Goal: Task Accomplishment & Management: Use online tool/utility

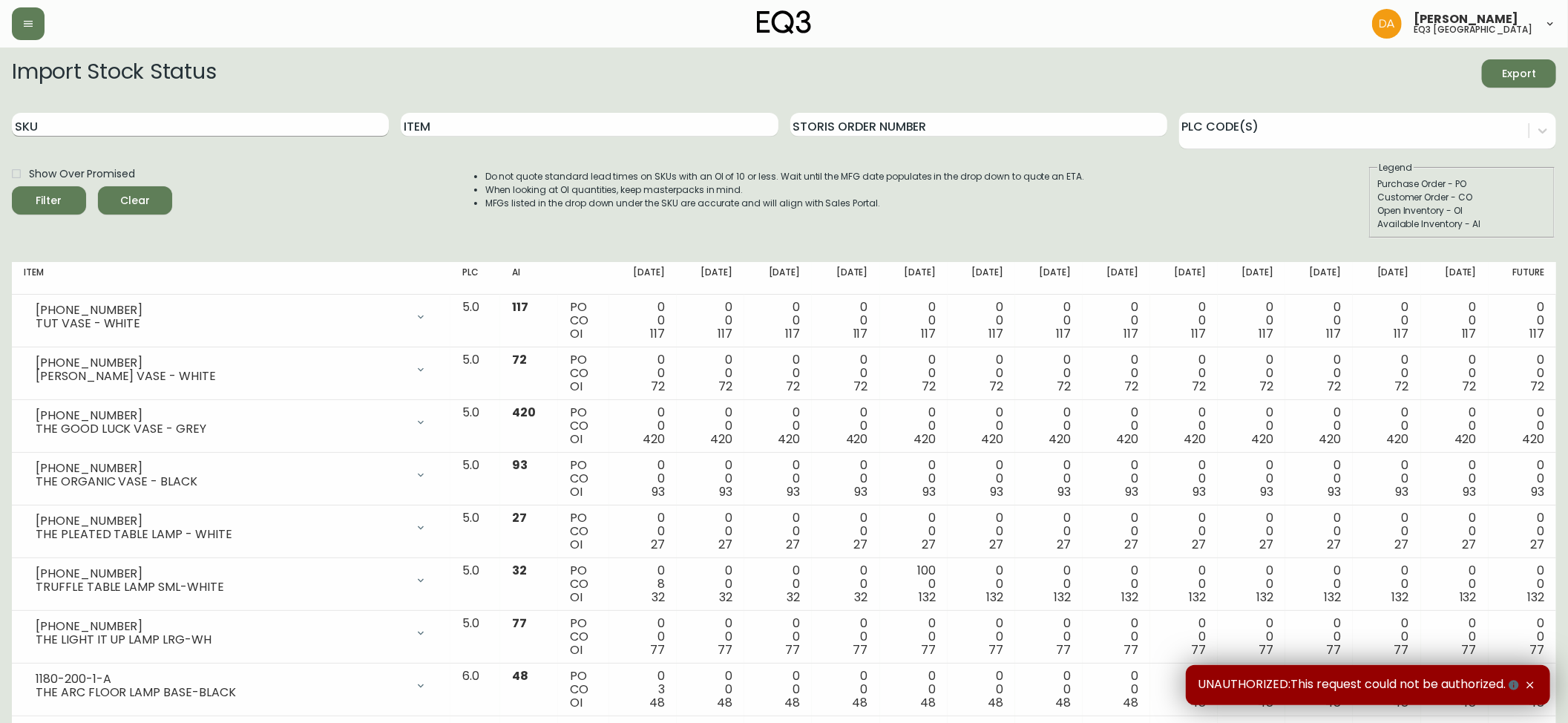
click at [238, 131] on input "SKU" at bounding box center [200, 125] width 377 height 24
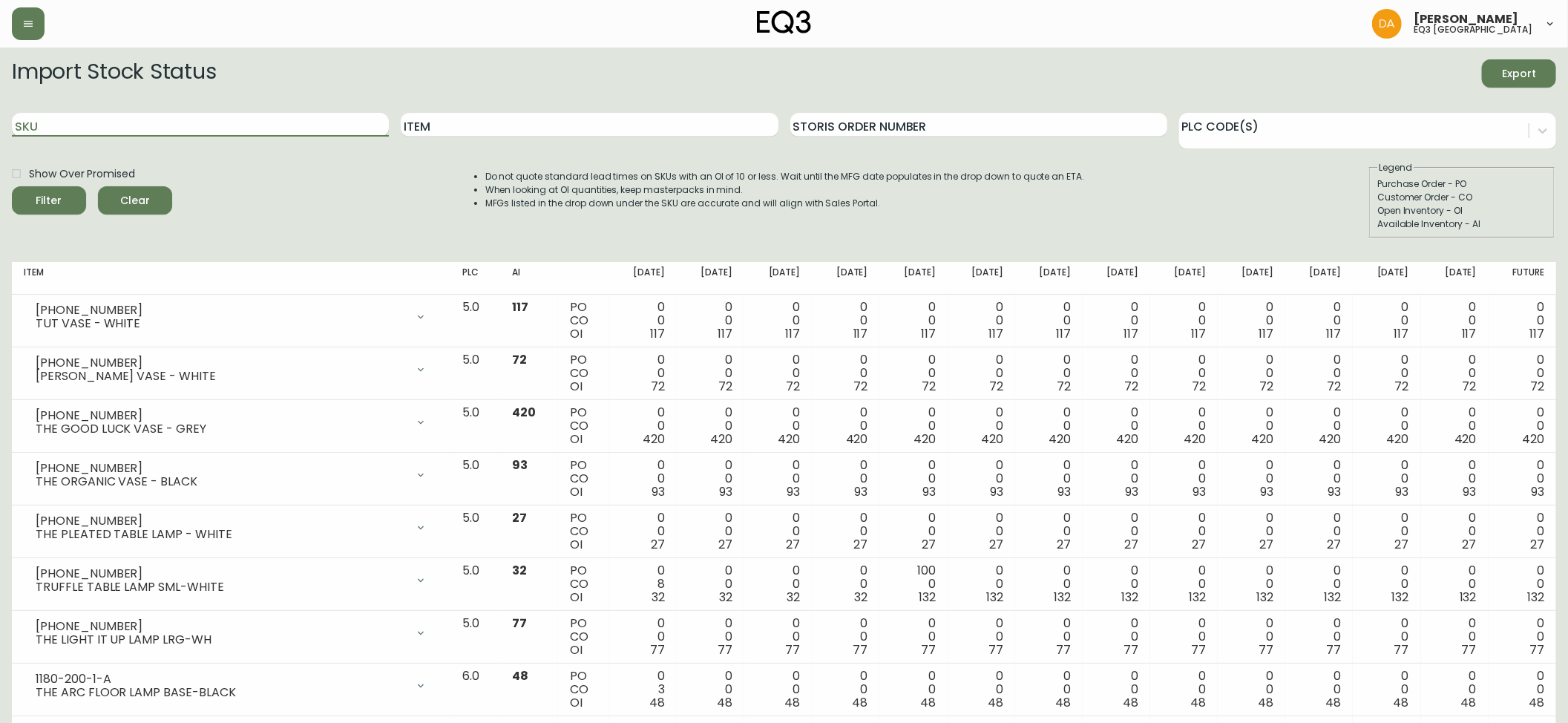
paste input "[PHONE_NUMBER]"
type input "[PHONE_NUMBER]"
click at [12, 186] on button "Filter" at bounding box center [48, 200] width 74 height 28
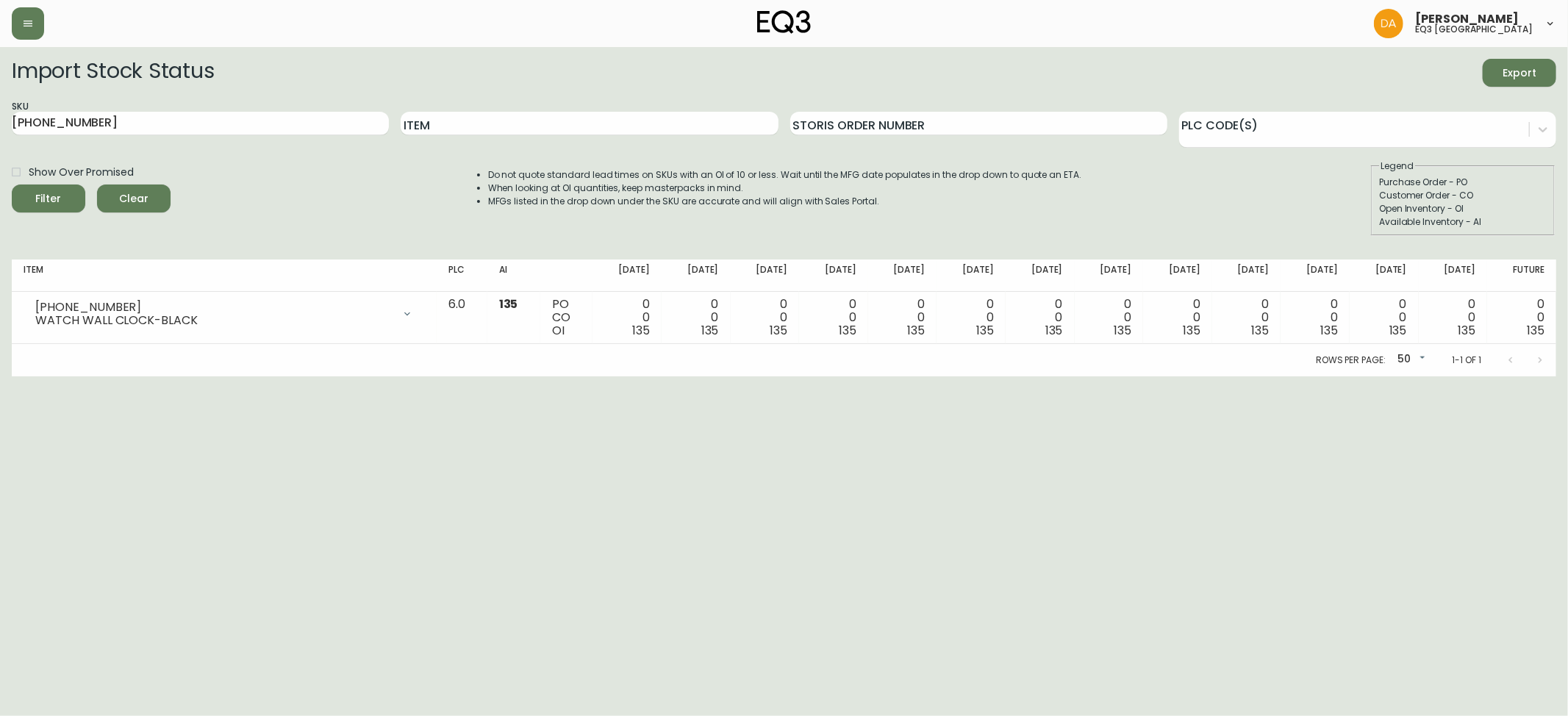
click at [1457, 377] on html "[PERSON_NAME] eq3 calgary Import Stock Status Export SKU [PHONE_NUMBER] Item St…" at bounding box center [784, 188] width 1568 height 377
